Goal: Information Seeking & Learning: Check status

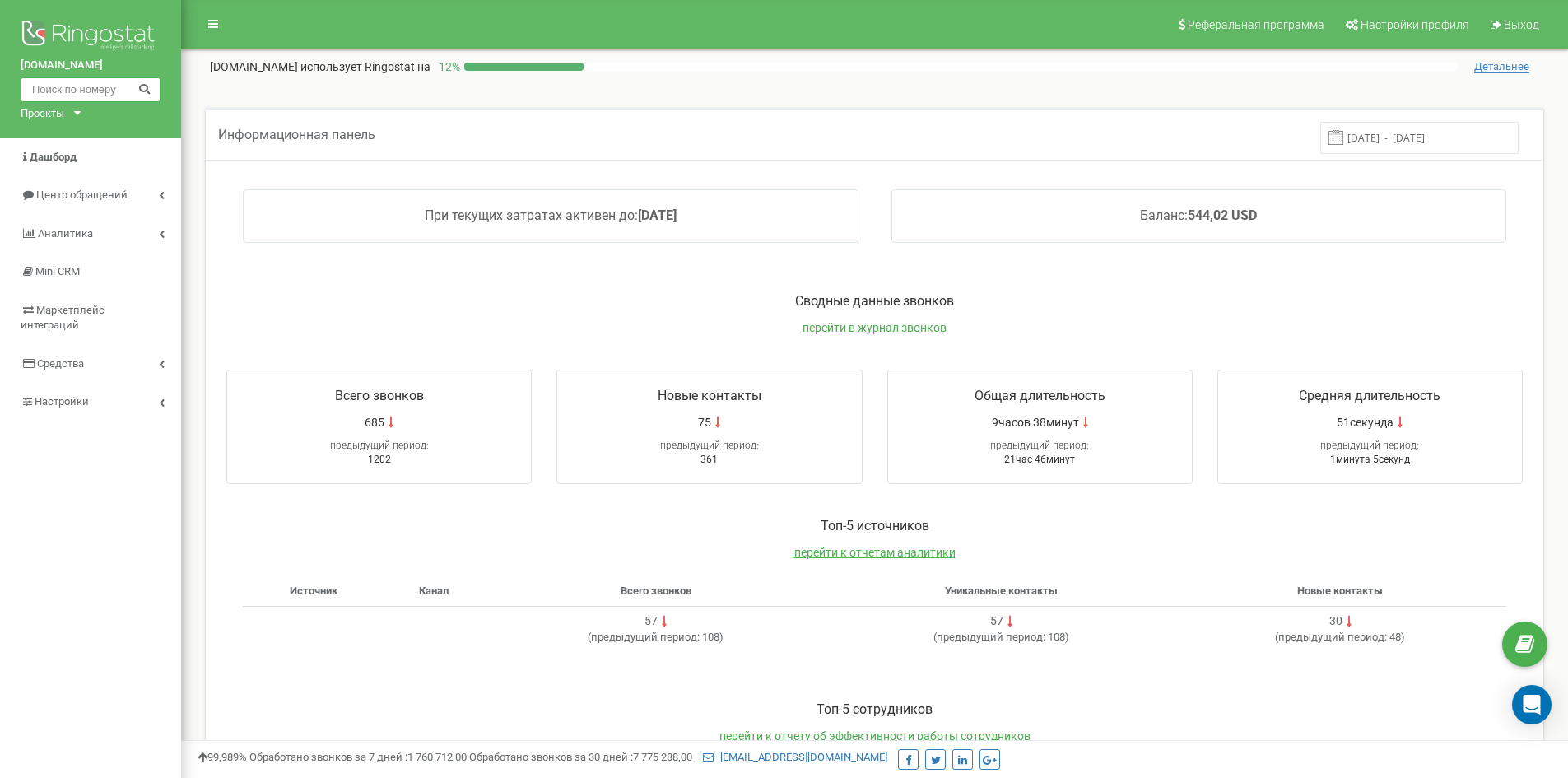
click at [109, 97] on input "text" at bounding box center [90, 90] width 140 height 24
paste input "[PHONE_NUMBER]"
type input "[PHONE_NUMBER]"
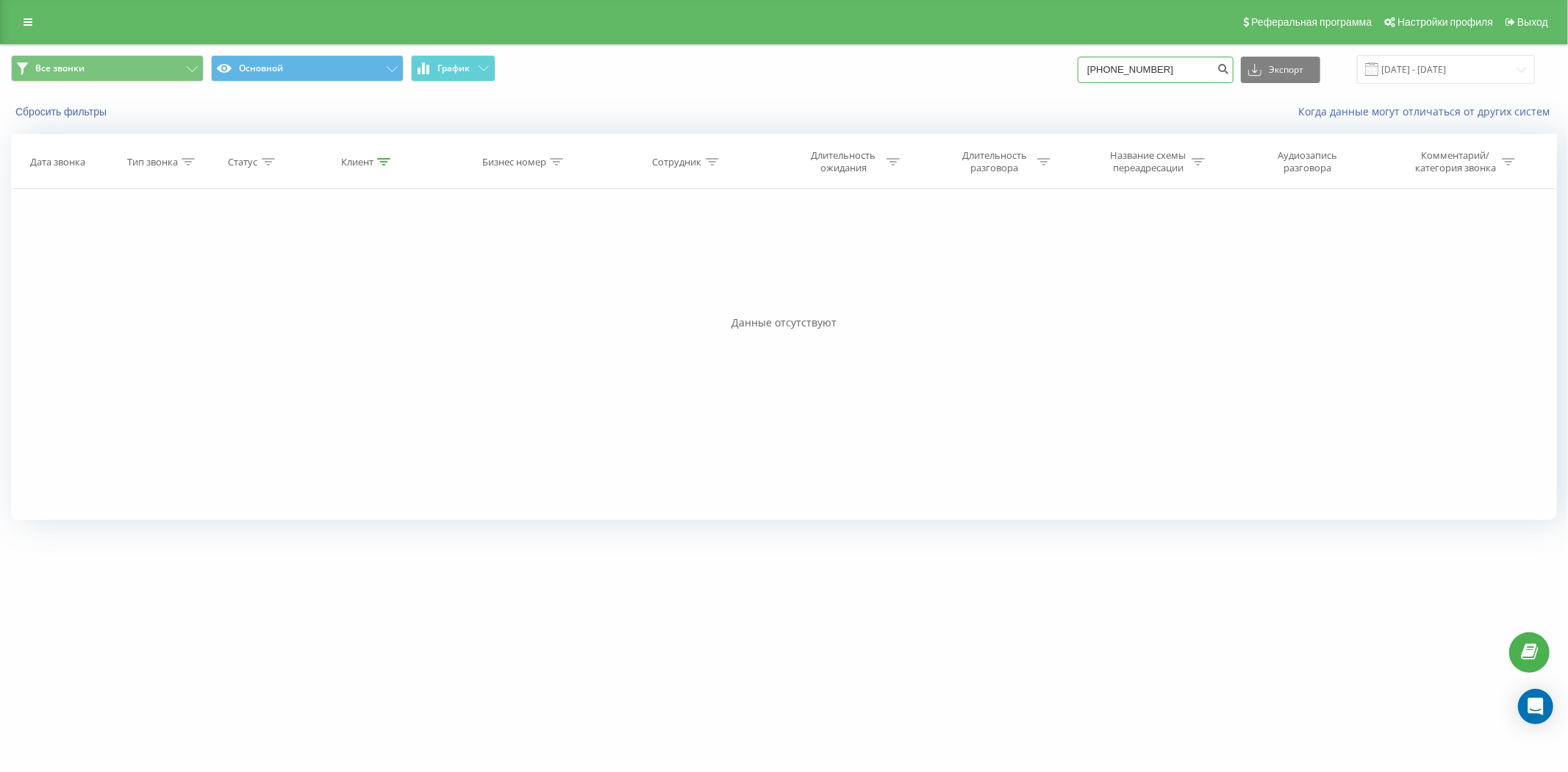
click at [1171, 66] on input "[PHONE_NUMBER]" at bounding box center [1156, 70] width 156 height 26
drag, startPoint x: 1192, startPoint y: 68, endPoint x: 1042, endPoint y: 77, distance: 150.3
click at [1042, 77] on div "Все звонки Основной График +380954843 Экспорт .csv .xls .xlsx [DATE] - [DATE]" at bounding box center [784, 69] width 1546 height 29
paste input "(38) 095-48-"
type input "380380954843"
